Goal: Complete application form: Complete application form

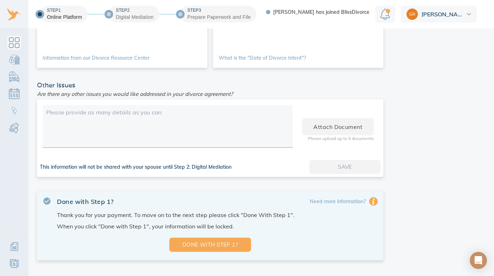
scroll to position [317, 0]
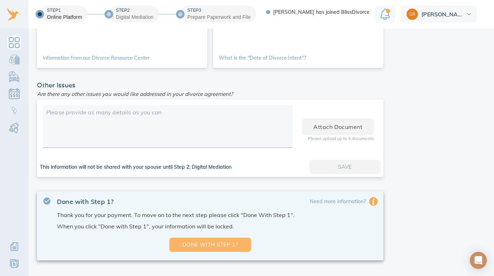
click at [211, 241] on span "Done with Step 1?" at bounding box center [210, 244] width 59 height 9
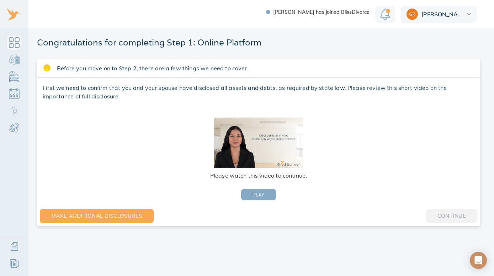
click at [258, 197] on span "PLAY" at bounding box center [258, 195] width 12 height 8
click at [447, 217] on span "Continue" at bounding box center [451, 216] width 28 height 9
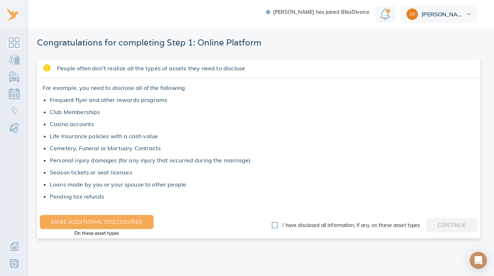
click at [269, 224] on input "I have disclosed all information, if any, on these asset types" at bounding box center [274, 225] width 15 height 15
checkbox input "true"
click at [439, 228] on span "Continue" at bounding box center [451, 225] width 28 height 9
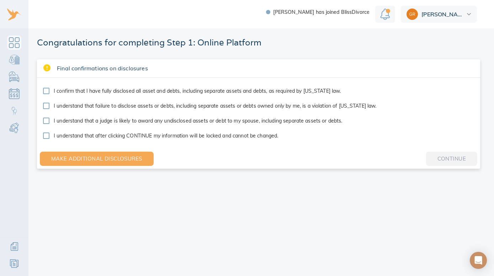
click at [47, 92] on input "I confirm that I have fully disclosed all asset and debts, including separate a…" at bounding box center [46, 91] width 15 height 15
checkbox input "true"
click at [45, 106] on input "I understand that failure to disclose assets or debts, including separate asset…" at bounding box center [46, 105] width 15 height 15
checkbox input "true"
click at [45, 122] on input "I understand that a judge is likely to award any undisclosed assets or debt to …" at bounding box center [46, 120] width 15 height 15
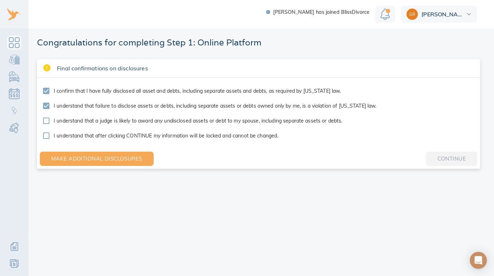
checkbox input "true"
click at [45, 135] on input "I understand that after clicking CONTINUE my information will be locked and can…" at bounding box center [46, 135] width 15 height 15
checkbox input "true"
click at [446, 161] on span "Continue" at bounding box center [451, 158] width 28 height 9
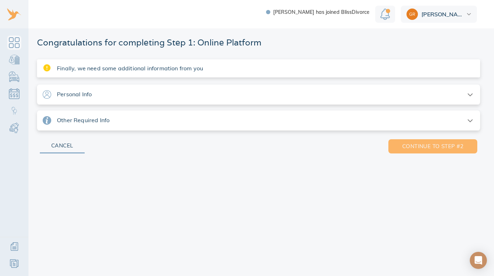
click at [437, 148] on span "Continue to step #2" at bounding box center [433, 146] width 66 height 9
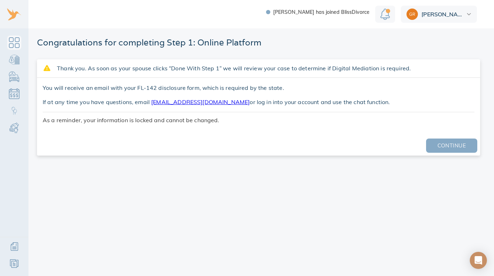
click at [439, 146] on span "Continue" at bounding box center [451, 145] width 28 height 9
